Goal: Task Accomplishment & Management: Use online tool/utility

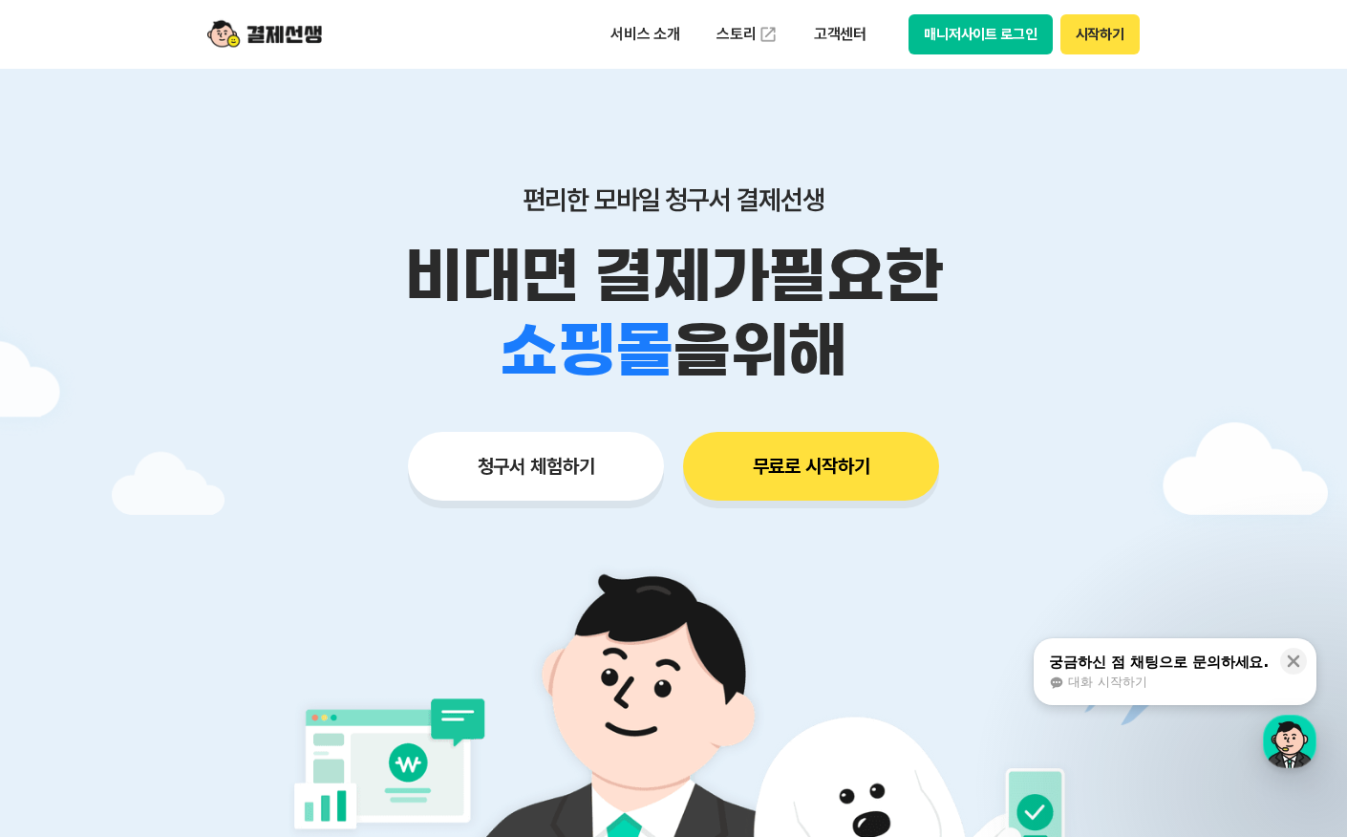
click at [587, 486] on button "청구서 체험하기" at bounding box center [536, 466] width 256 height 69
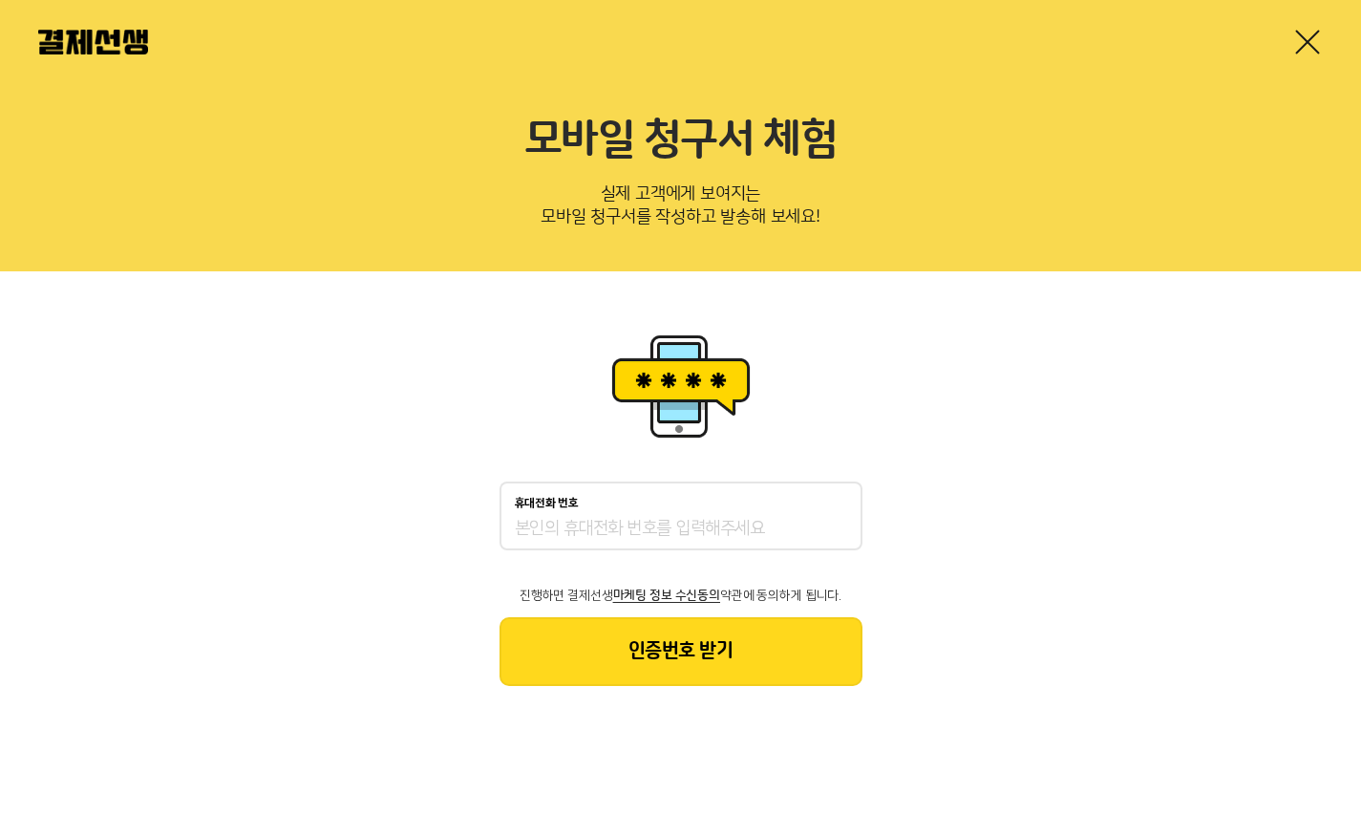
click at [726, 538] on input "휴대전화 번호" at bounding box center [681, 529] width 332 height 23
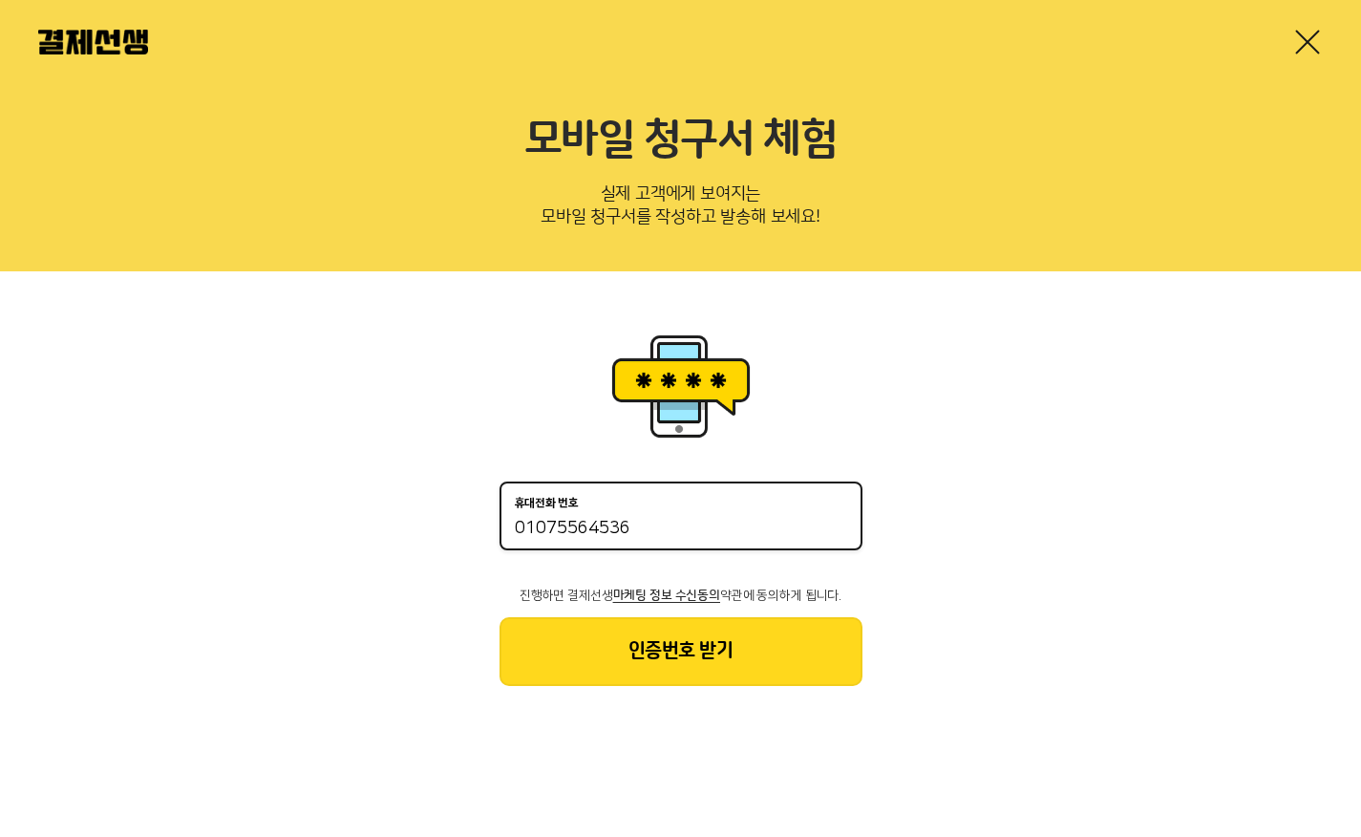
type input "01075564536"
click at [893, 482] on div "휴대전화 번호 [PHONE_NUMBER] 진행하면 결제선생 마케팅 정보 수신동의 약관에 동의하게 됩니다. 인증번호 받기" at bounding box center [680, 507] width 1361 height 472
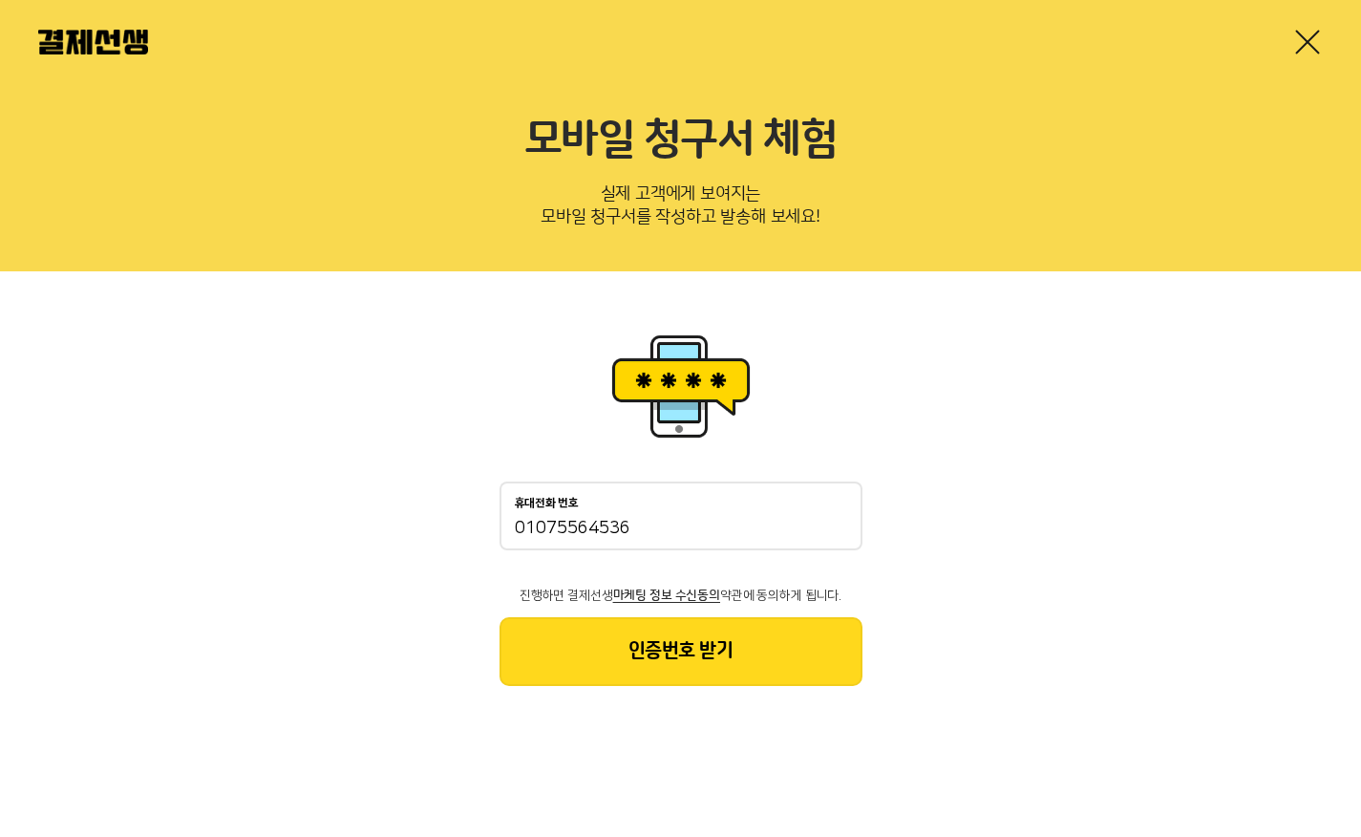
click at [771, 672] on button "인증번호 받기" at bounding box center [681, 651] width 363 height 69
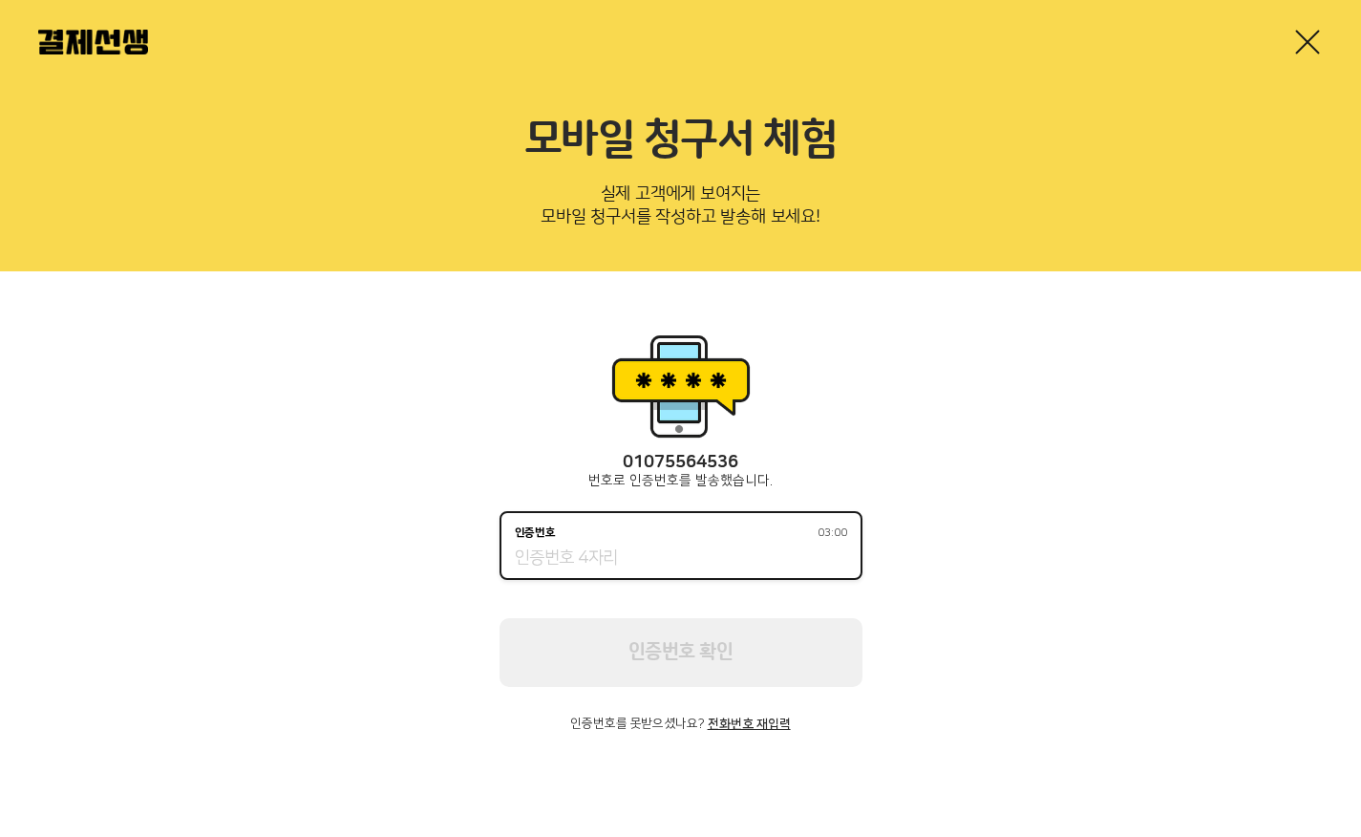
click at [579, 562] on input "인증번호 03:00" at bounding box center [681, 558] width 332 height 23
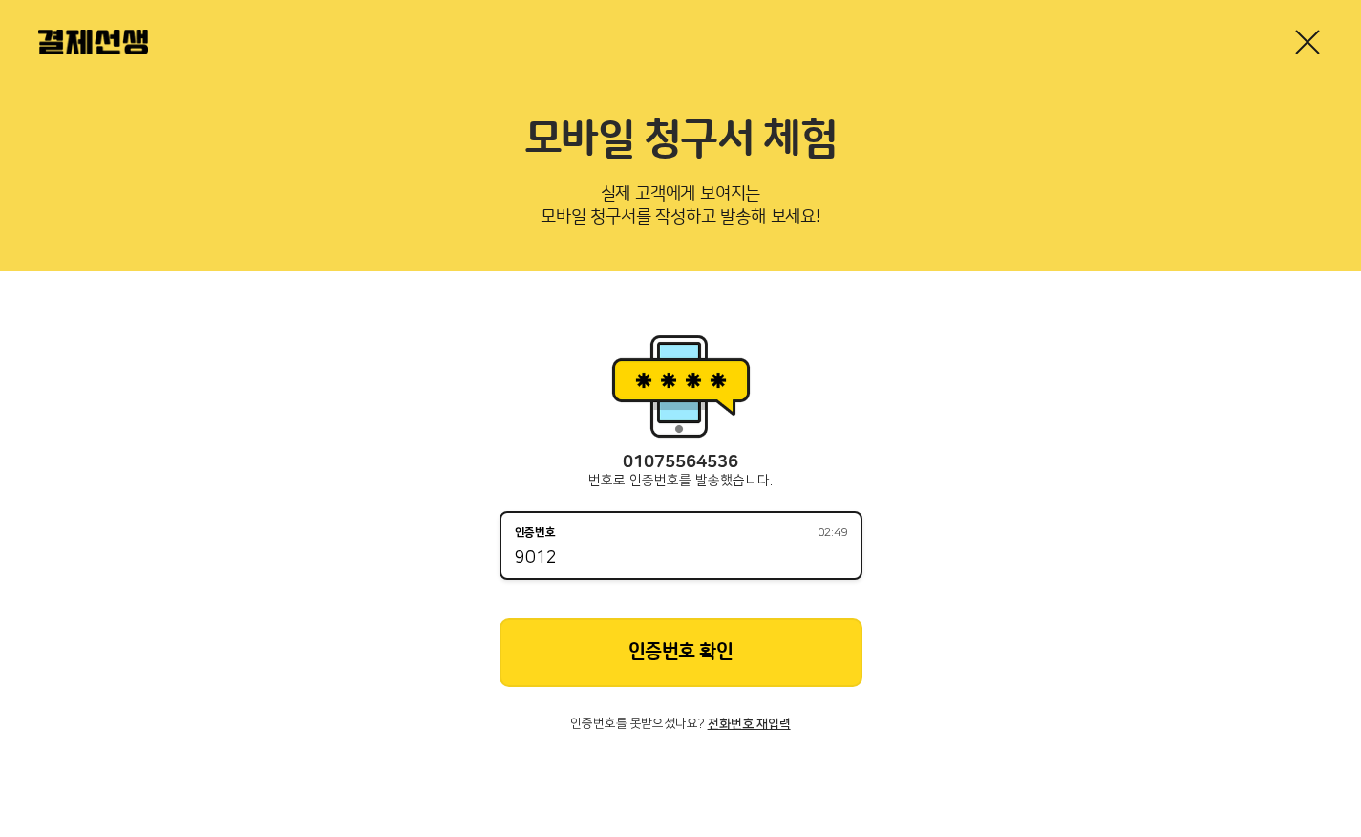
type input "9012"
click at [669, 679] on button "인증번호 확인" at bounding box center [681, 652] width 363 height 69
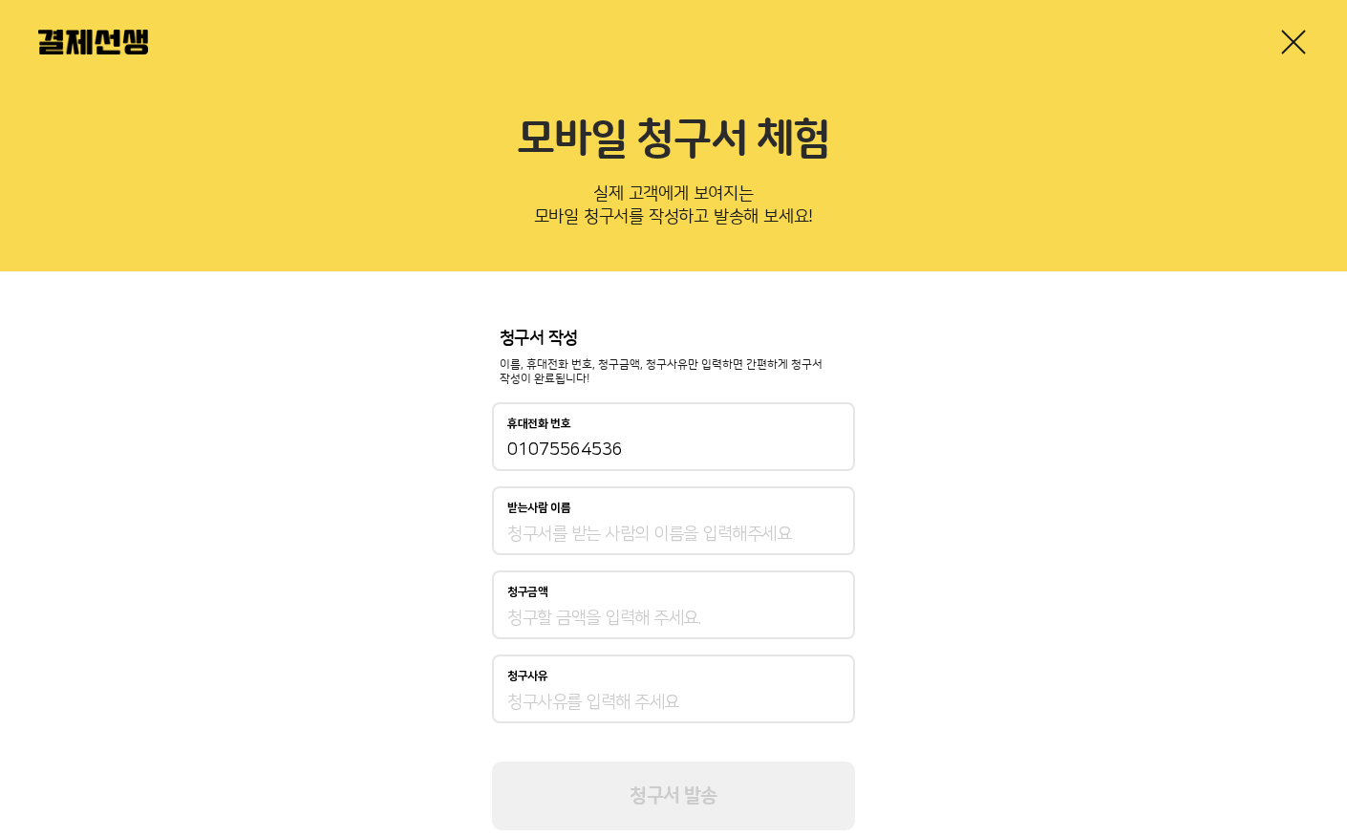
click at [600, 535] on input "받는사람 이름" at bounding box center [673, 534] width 332 height 23
type input "김혜연"
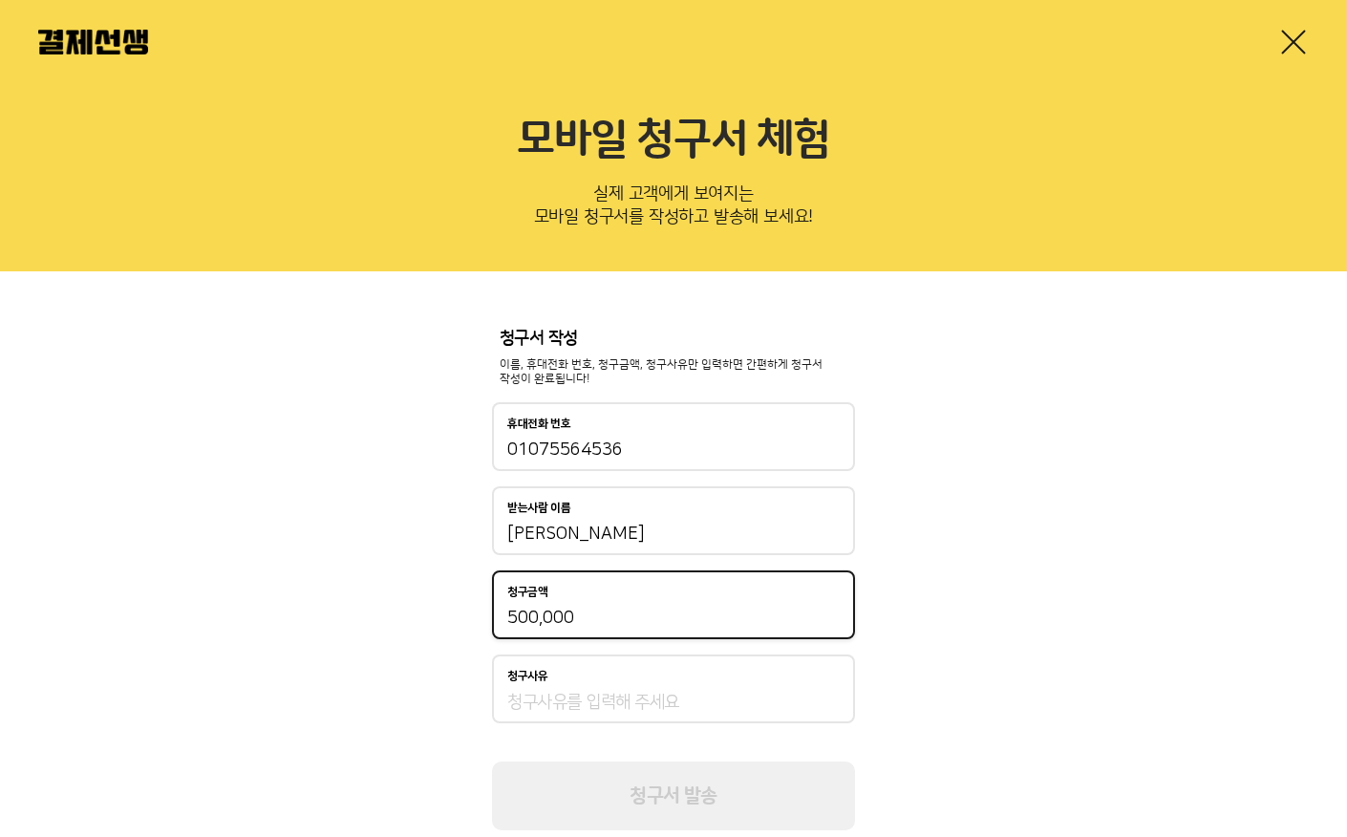
type input "500,000"
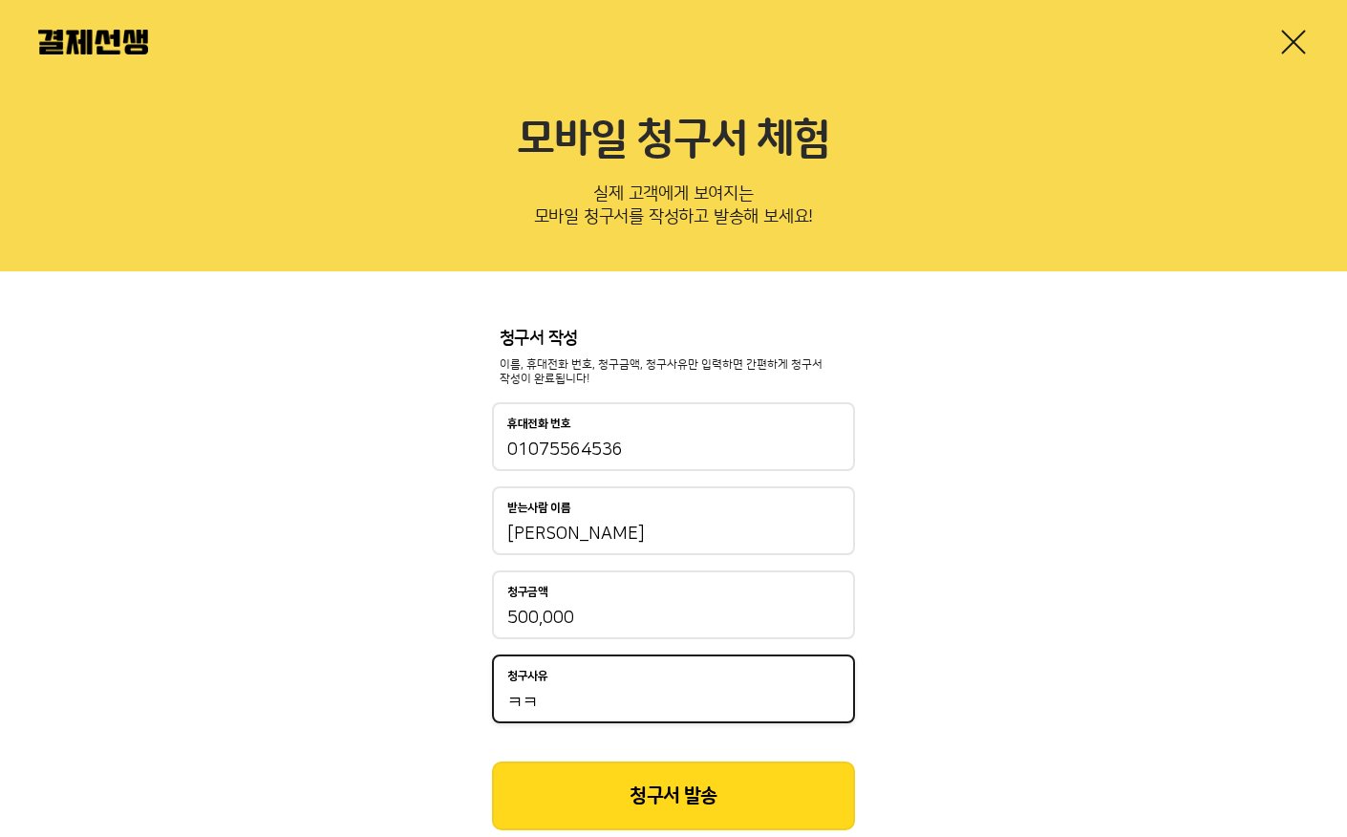
type input "ㅋㅋ"
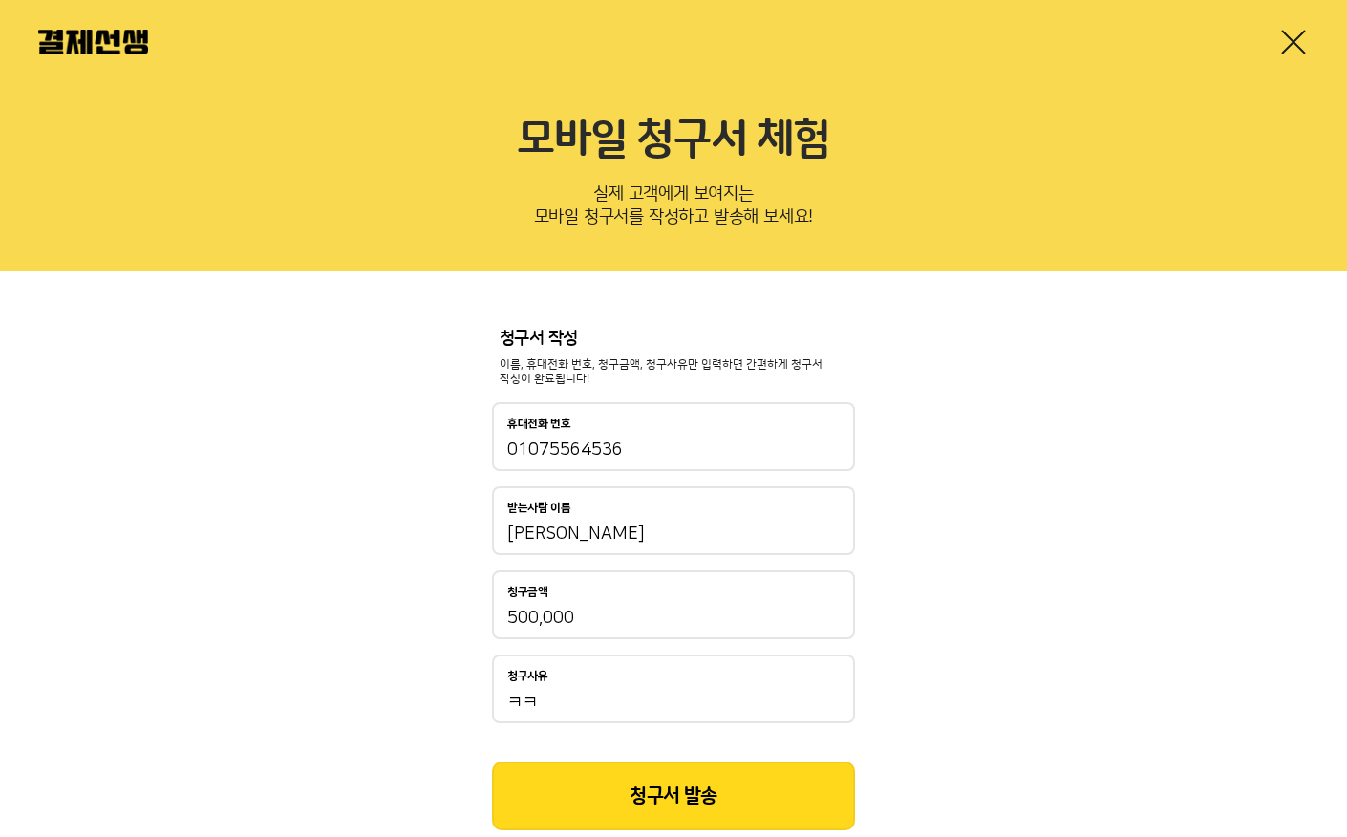
click at [691, 825] on button "청구서 발송" at bounding box center [673, 795] width 363 height 69
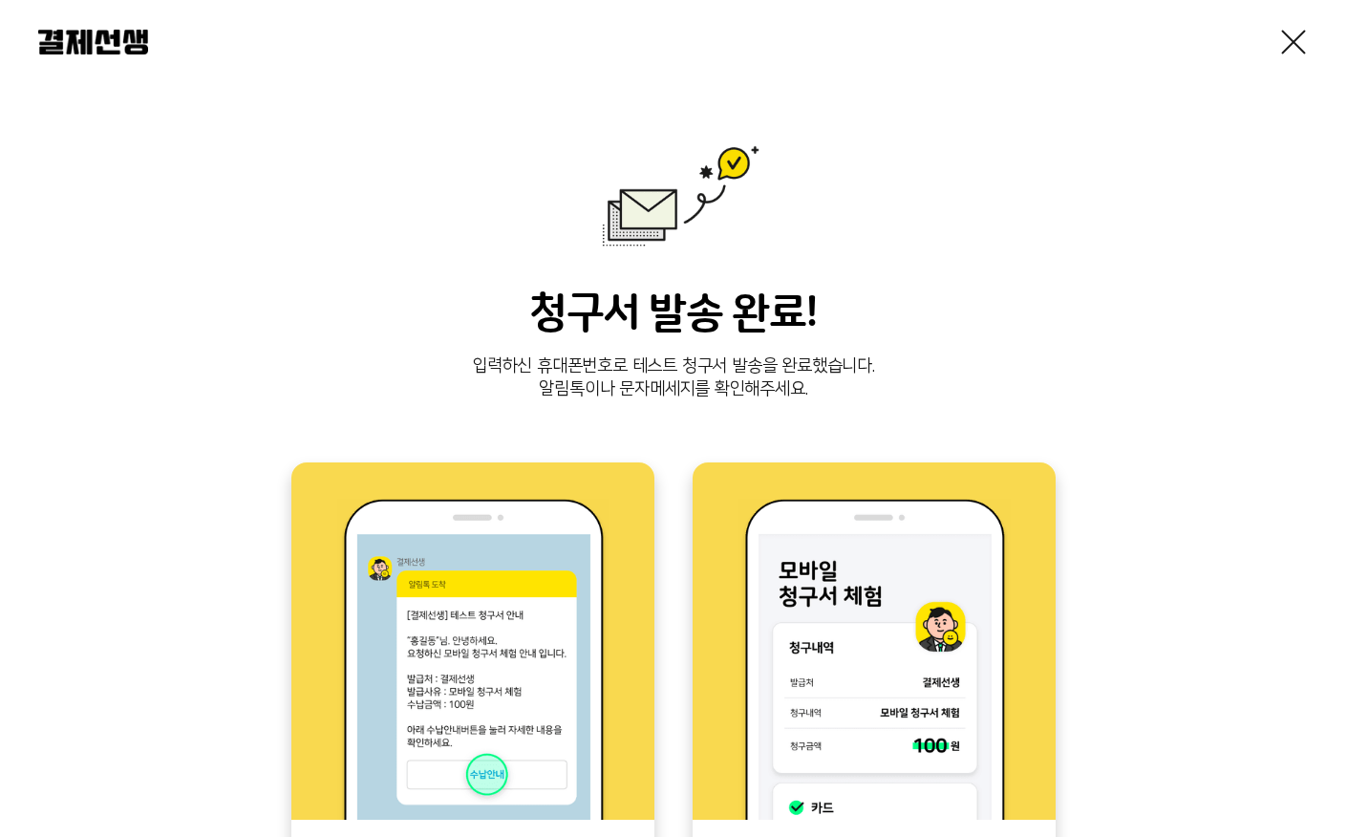
scroll to position [96, 0]
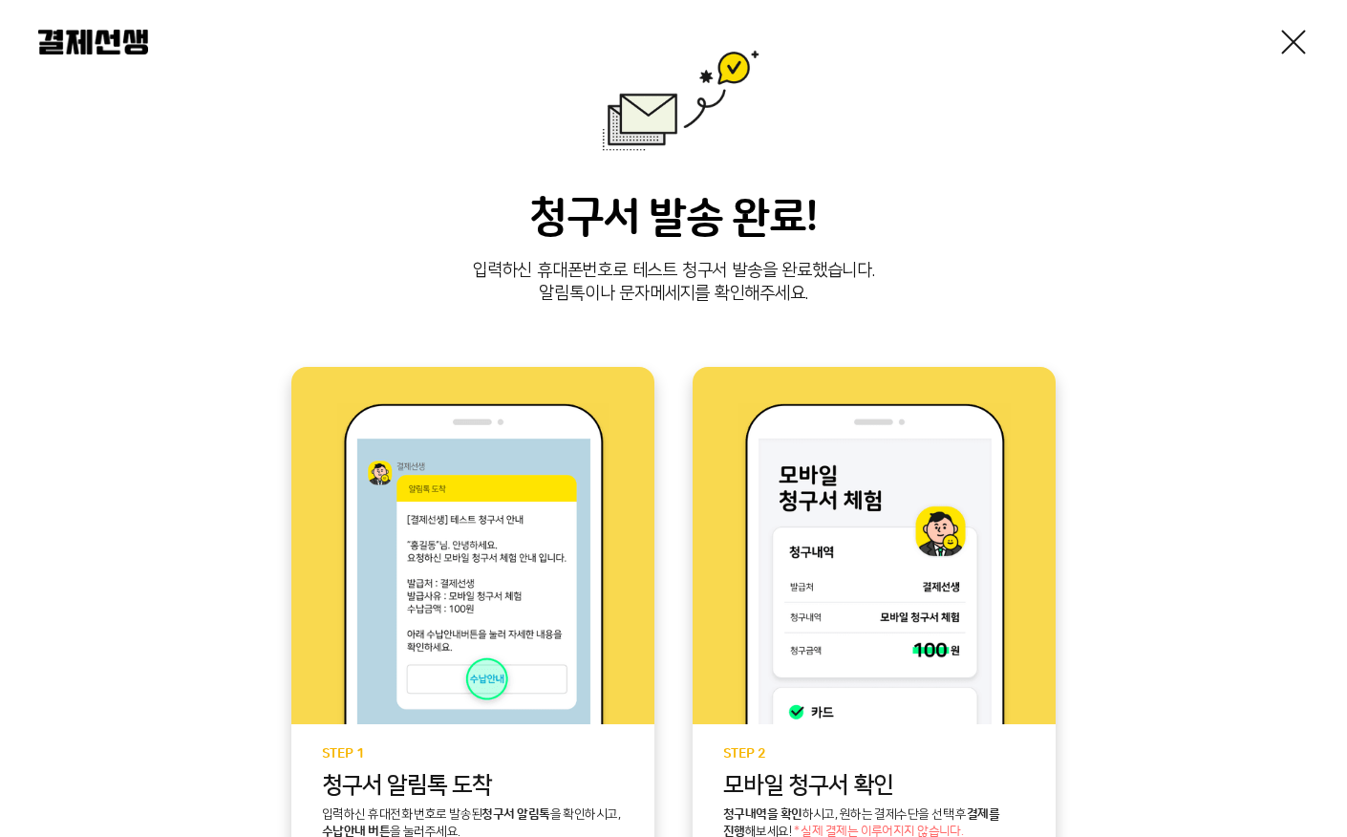
click at [1269, 33] on div at bounding box center [673, 42] width 1347 height 84
click at [1290, 41] on link at bounding box center [1293, 42] width 31 height 31
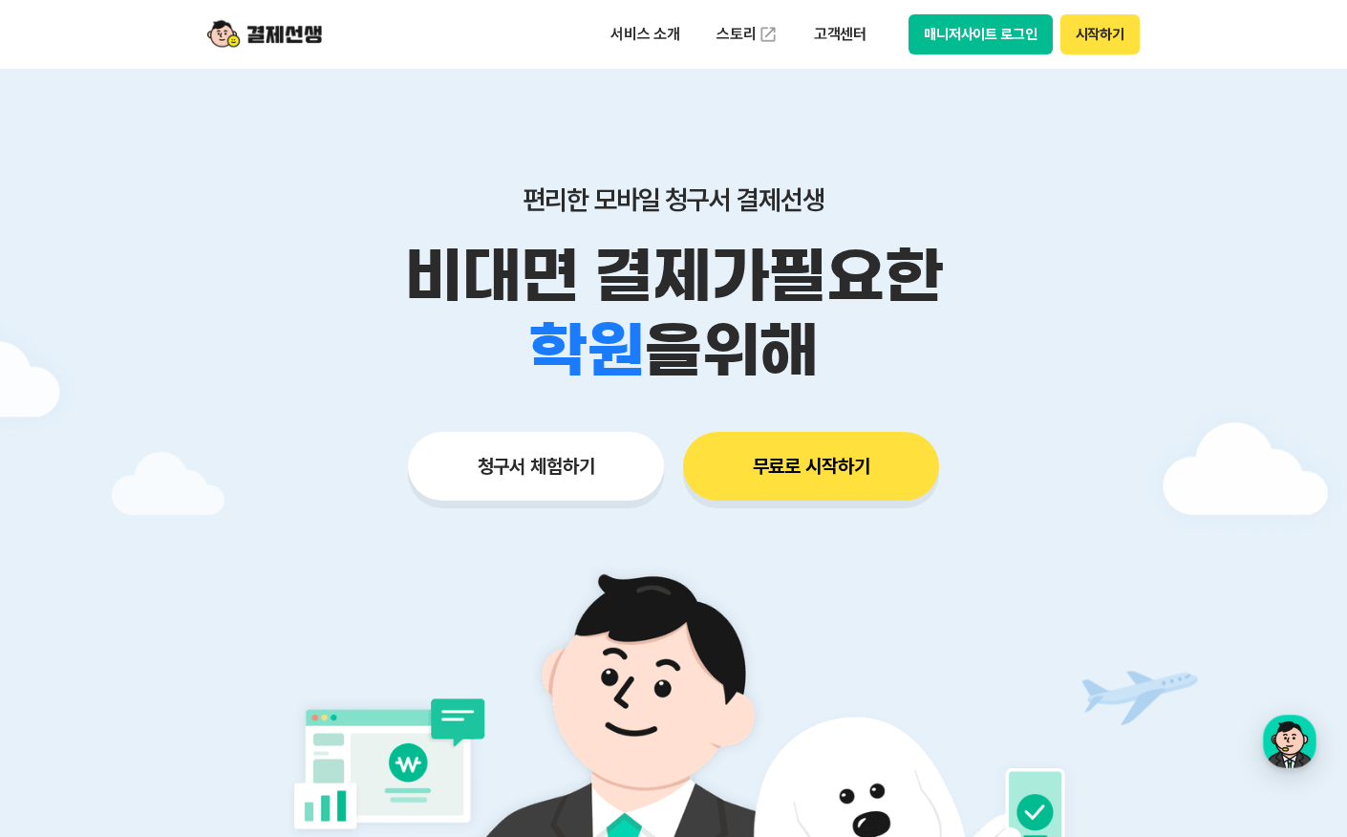
click at [967, 31] on button "매니저사이트 로그인" at bounding box center [981, 34] width 144 height 40
click at [952, 19] on button "매니저사이트 로그인" at bounding box center [981, 34] width 144 height 40
click at [968, 39] on button "매니저사이트 로그인" at bounding box center [981, 34] width 144 height 40
